Goal: Information Seeking & Learning: Learn about a topic

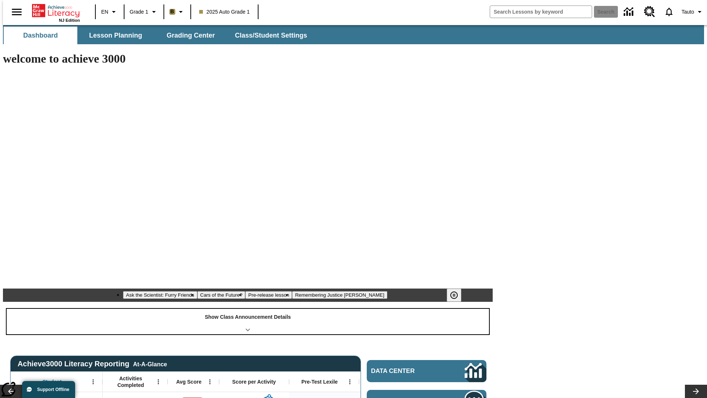
click at [248, 309] on div "Show Class Announcement Details" at bounding box center [248, 321] width 482 height 25
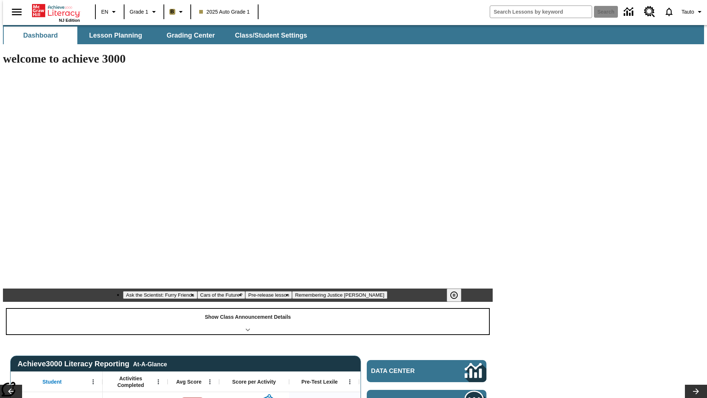
click at [248, 309] on div "Show Class Announcement Details" at bounding box center [248, 321] width 482 height 25
